Goal: Information Seeking & Learning: Learn about a topic

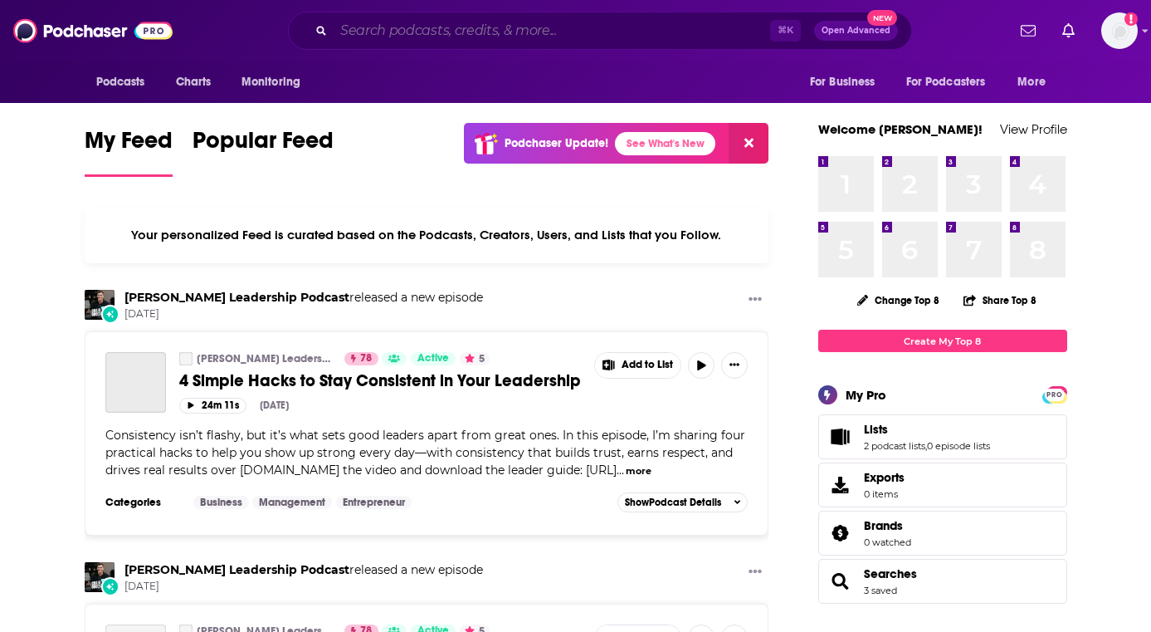
click at [394, 32] on input "Search podcasts, credits, & more..." at bounding box center [552, 30] width 437 height 27
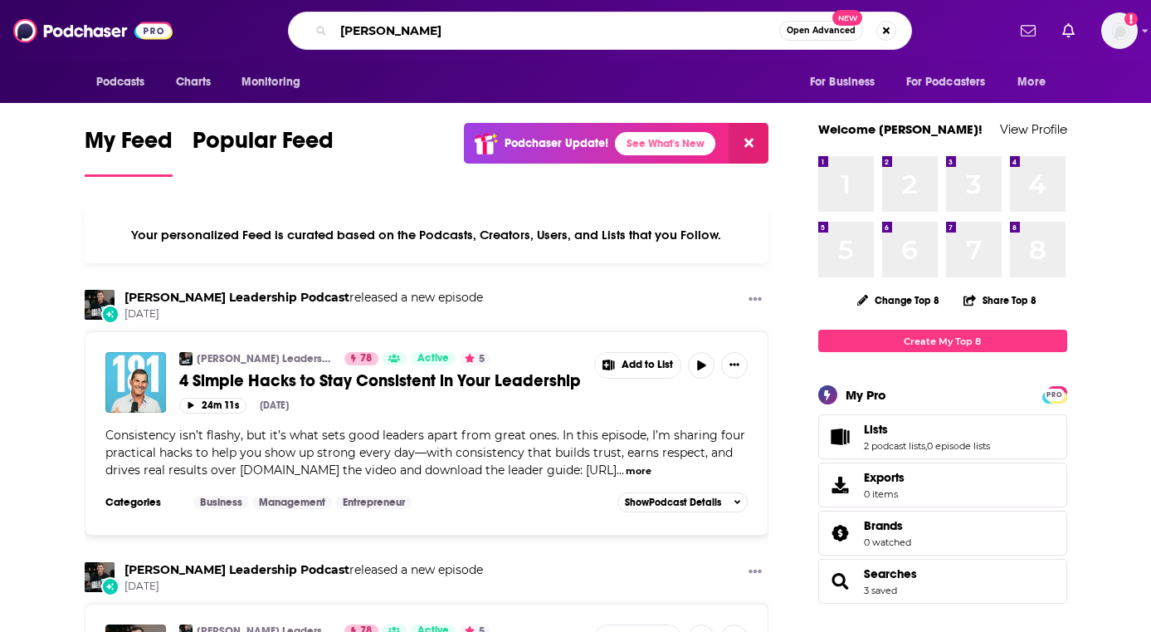
type input "[PERSON_NAME]"
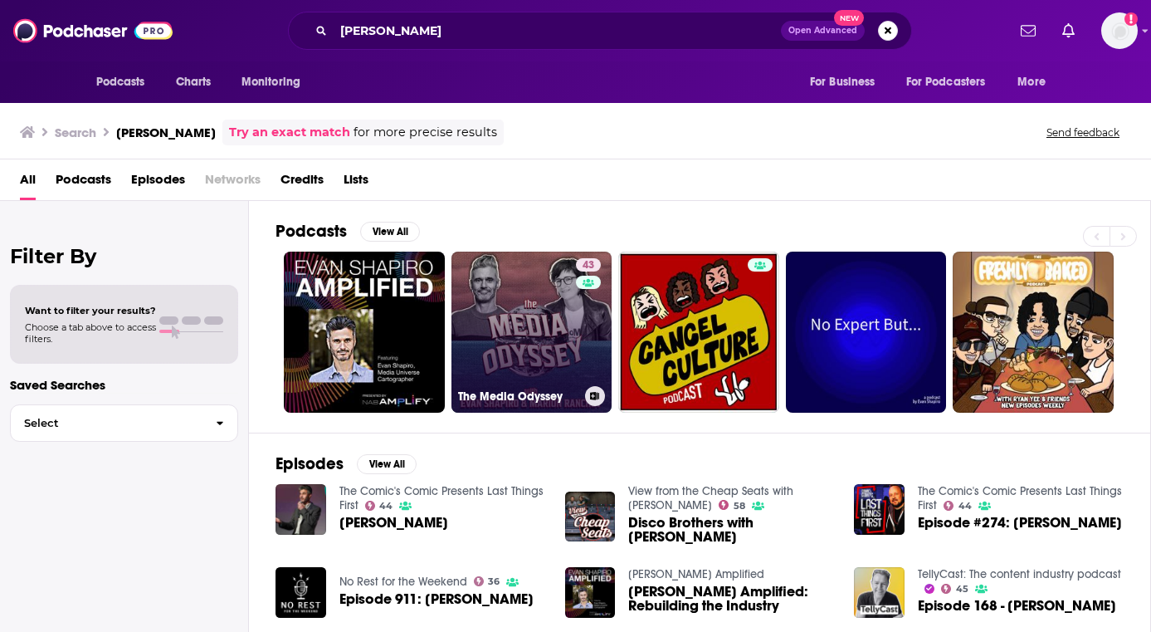
click at [528, 326] on link "43 The Media Odyssey" at bounding box center [532, 332] width 161 height 161
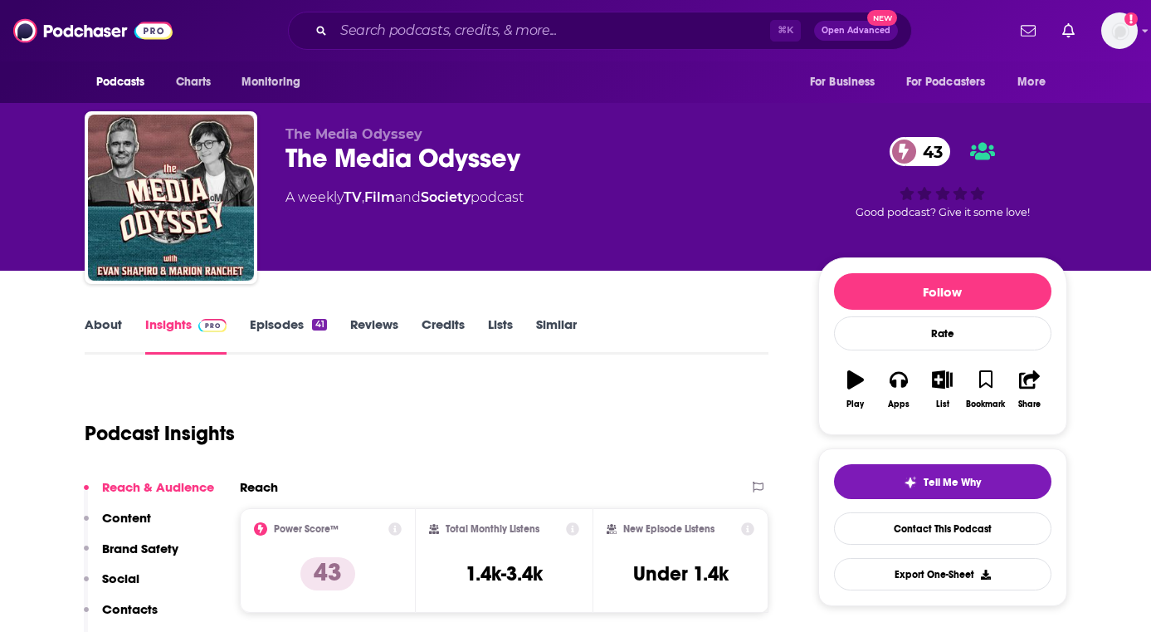
click at [268, 322] on link "Episodes 41" at bounding box center [288, 335] width 76 height 38
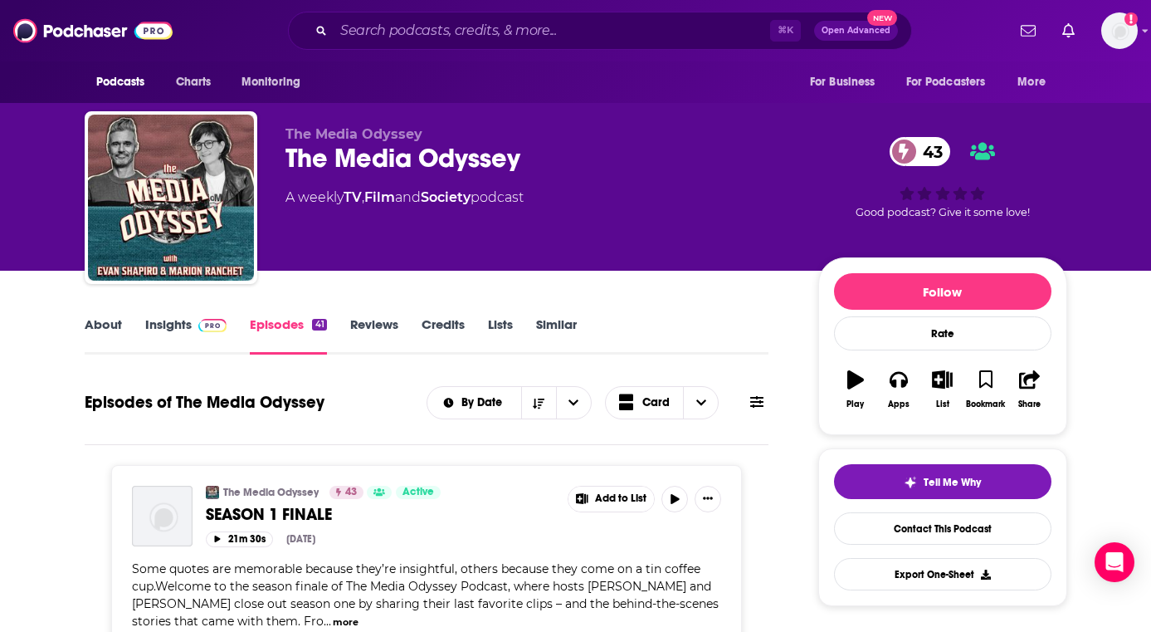
click at [169, 320] on link "Insights" at bounding box center [186, 335] width 82 height 38
